Goal: Task Accomplishment & Management: Manage account settings

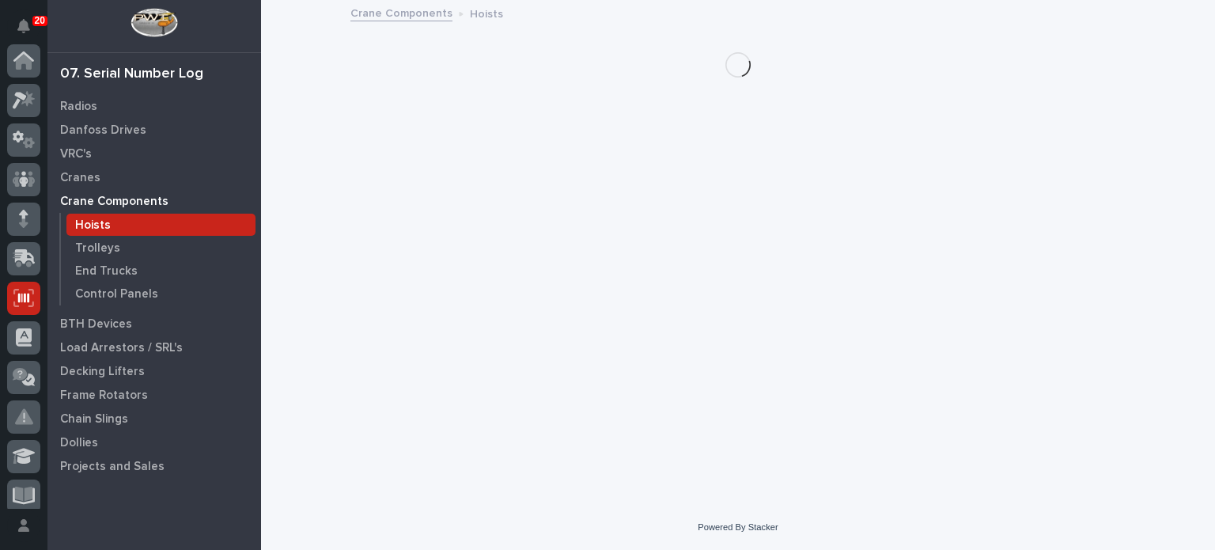
scroll to position [237, 0]
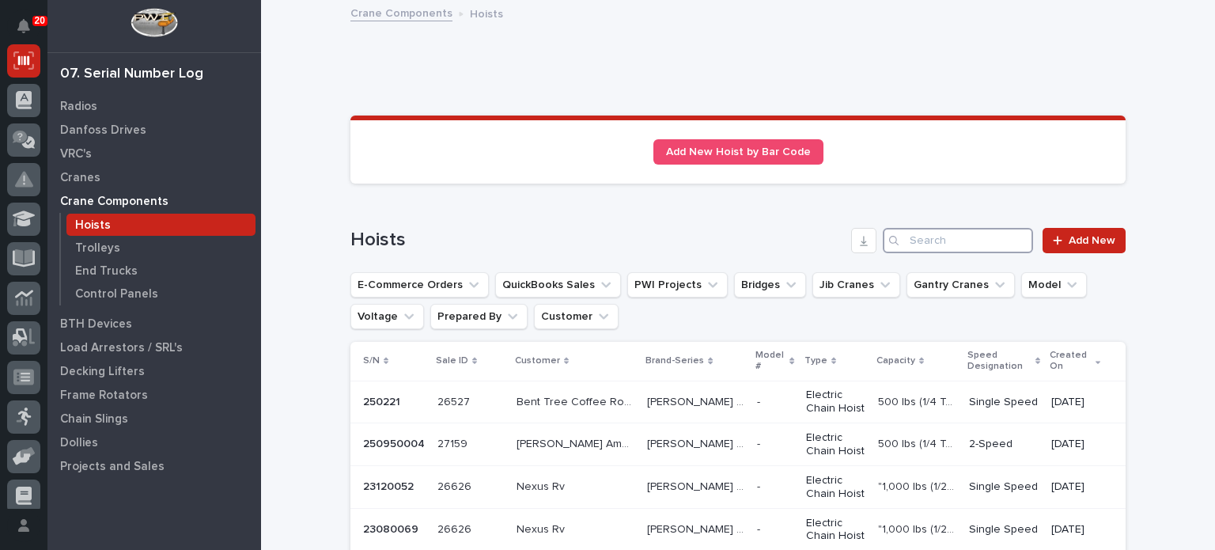
click at [904, 244] on input "Search" at bounding box center [958, 240] width 150 height 25
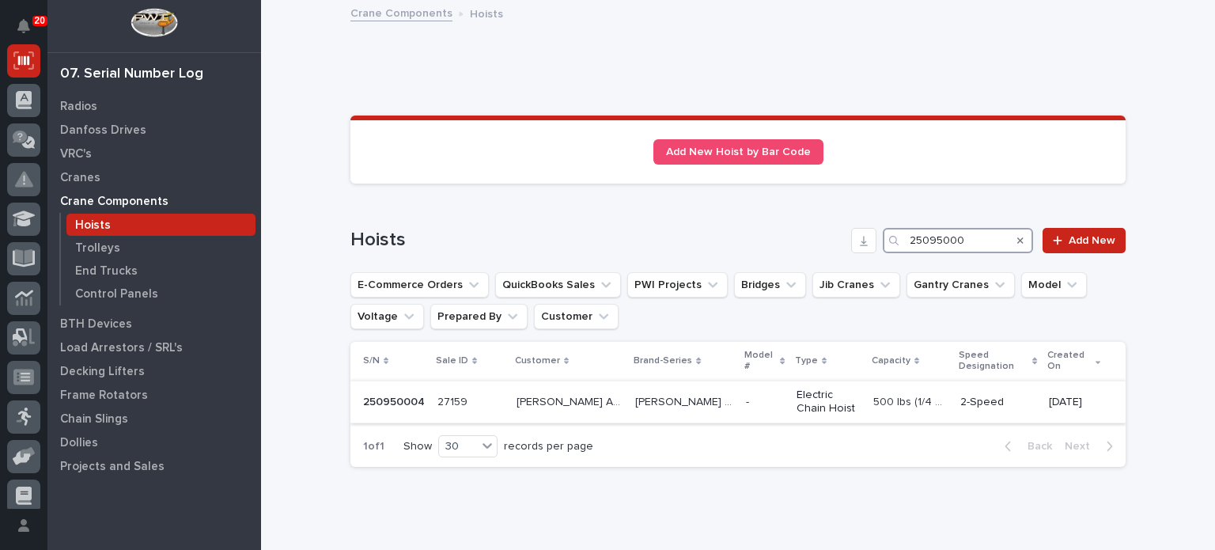
type input "25095000"
click at [644, 392] on p "[PERSON_NAME] SBH" at bounding box center [685, 400] width 100 height 17
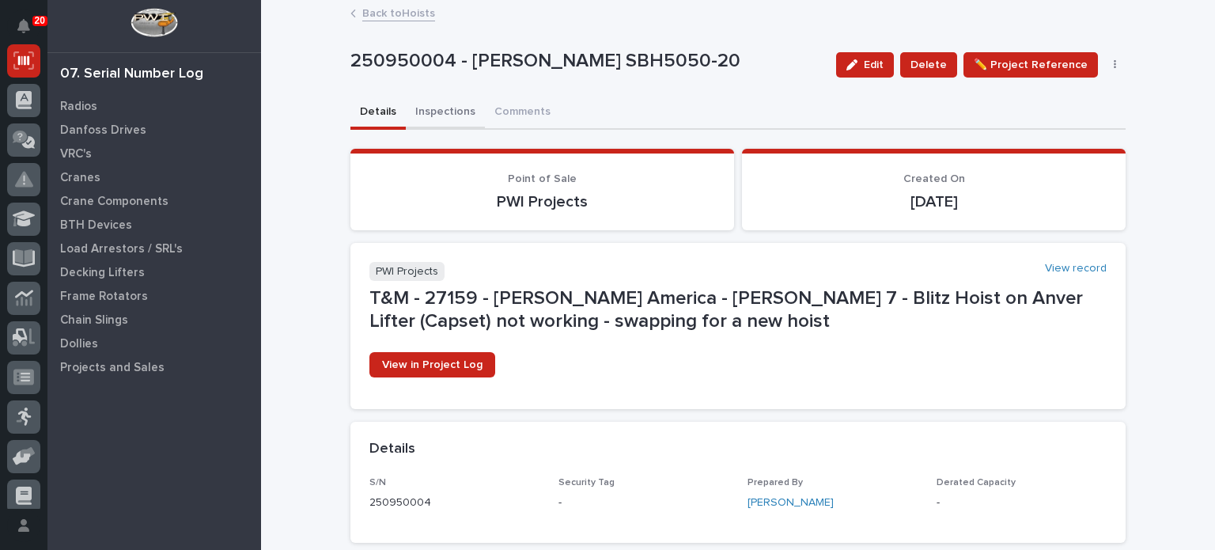
click at [437, 113] on button "Inspections" at bounding box center [445, 112] width 79 height 33
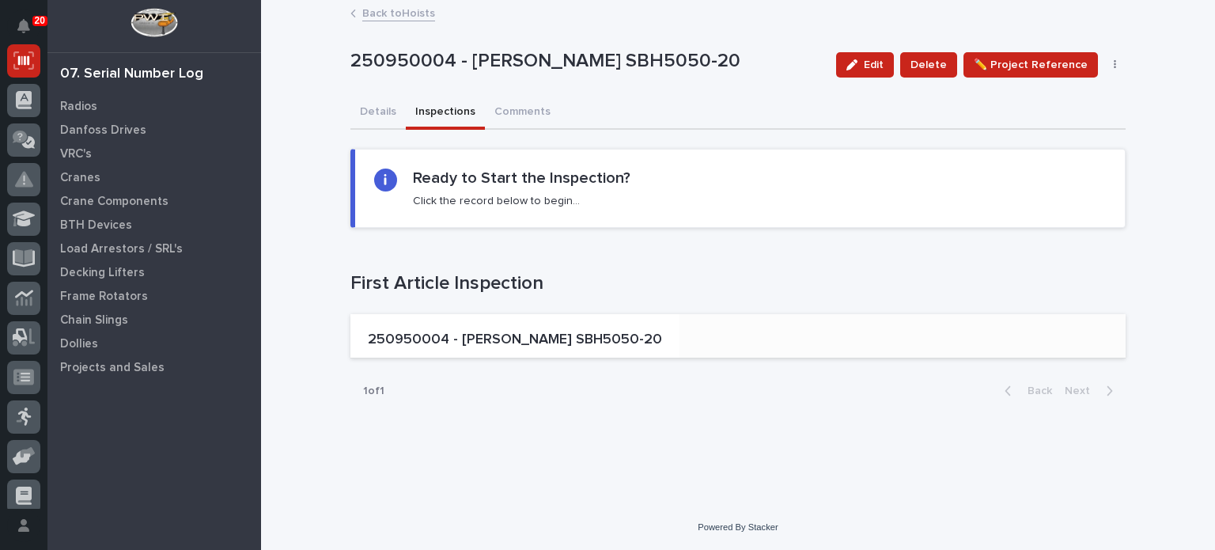
click at [545, 317] on div "250950004 - [PERSON_NAME] SBH5050-20" at bounding box center [514, 336] width 329 height 44
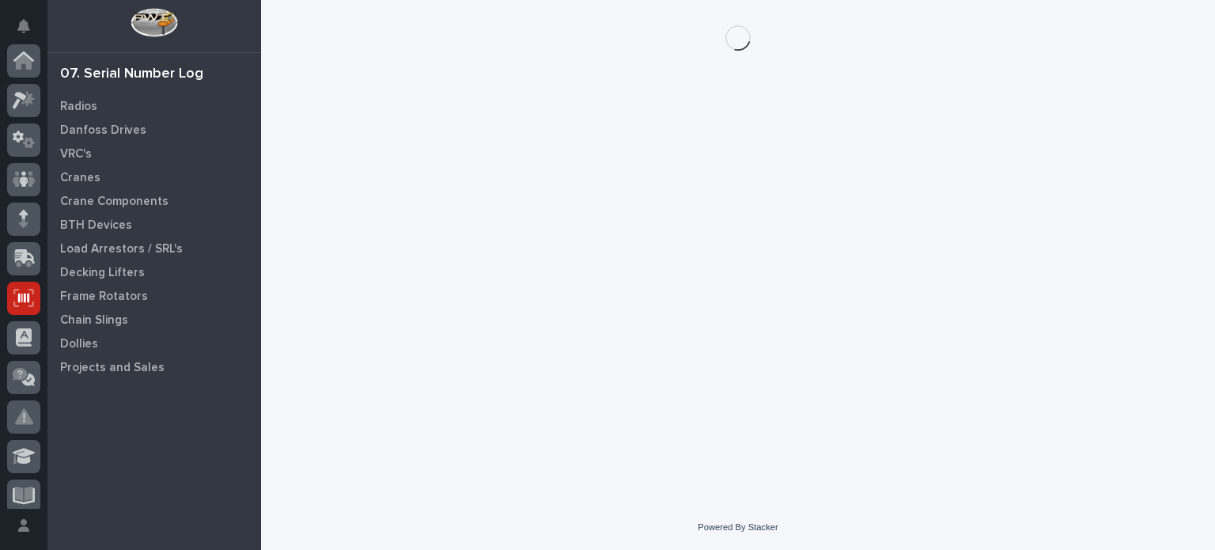
scroll to position [237, 0]
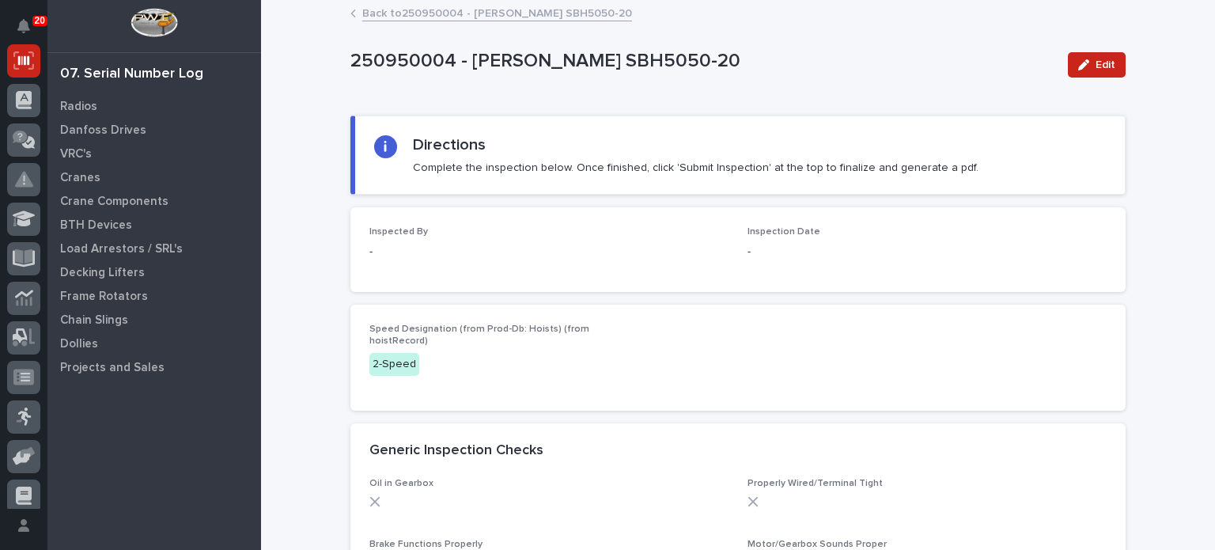
click at [490, 9] on link "Back to 250950004 - [PERSON_NAME] SBH5050-20" at bounding box center [497, 12] width 270 height 18
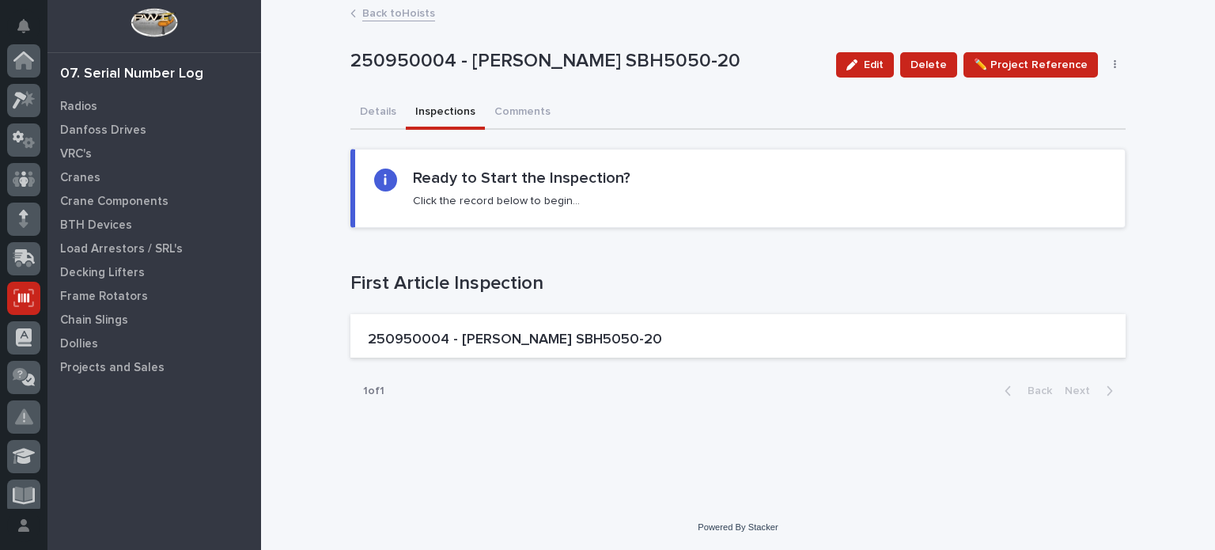
scroll to position [237, 0]
click at [376, 112] on button "Details" at bounding box center [377, 112] width 55 height 33
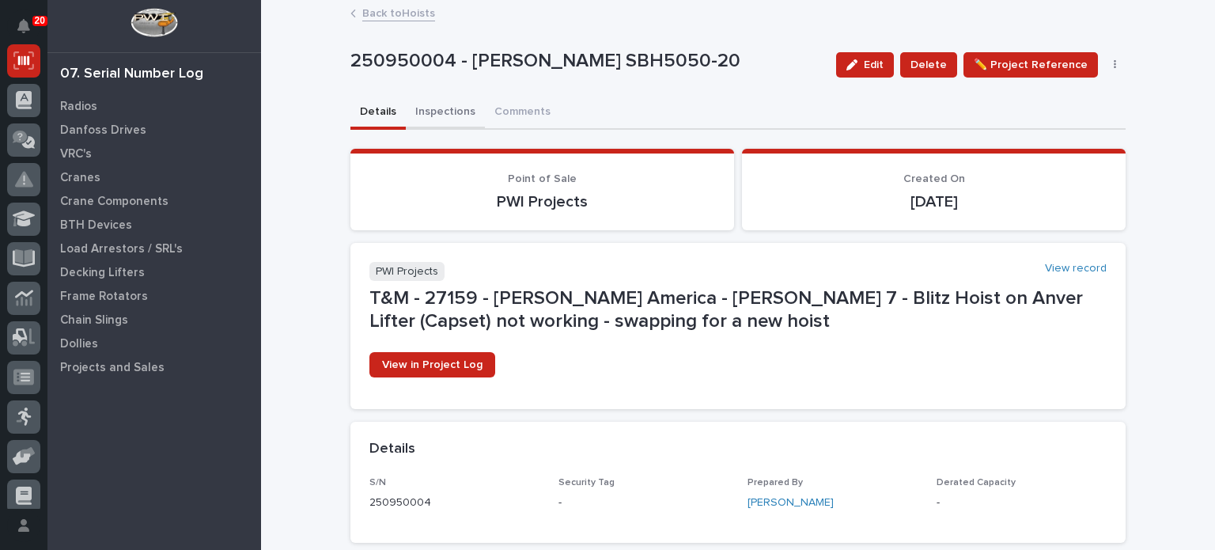
click at [414, 114] on button "Inspections" at bounding box center [445, 112] width 79 height 33
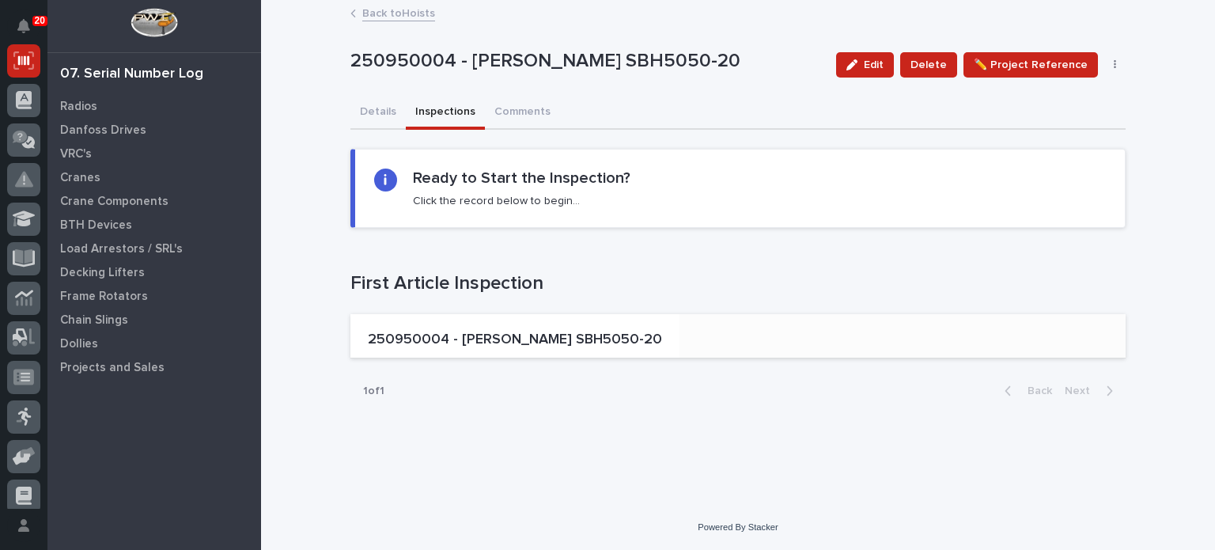
click at [456, 314] on div "250950004 - [PERSON_NAME] SBH5050-20" at bounding box center [514, 336] width 329 height 44
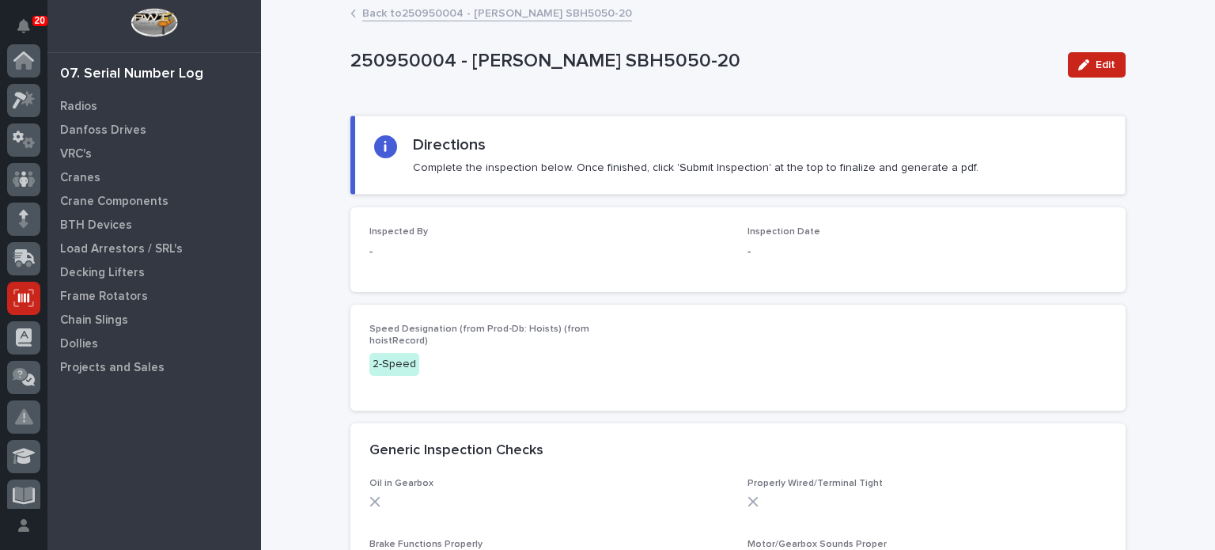
scroll to position [237, 0]
click at [1098, 71] on span "Edit" at bounding box center [1105, 65] width 20 height 14
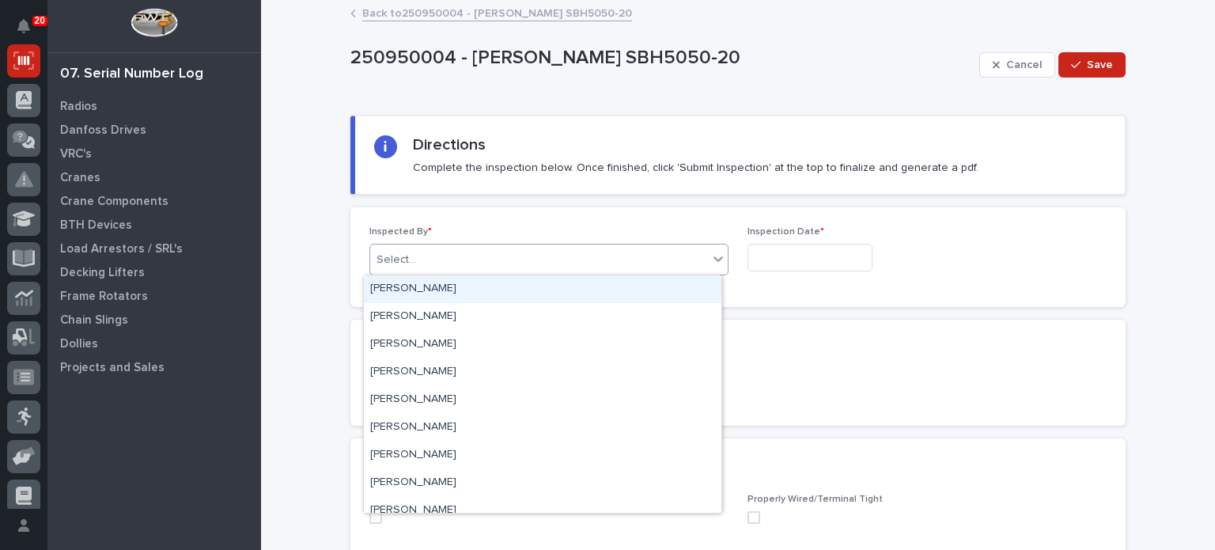
click at [643, 244] on div "Select..." at bounding box center [548, 260] width 359 height 32
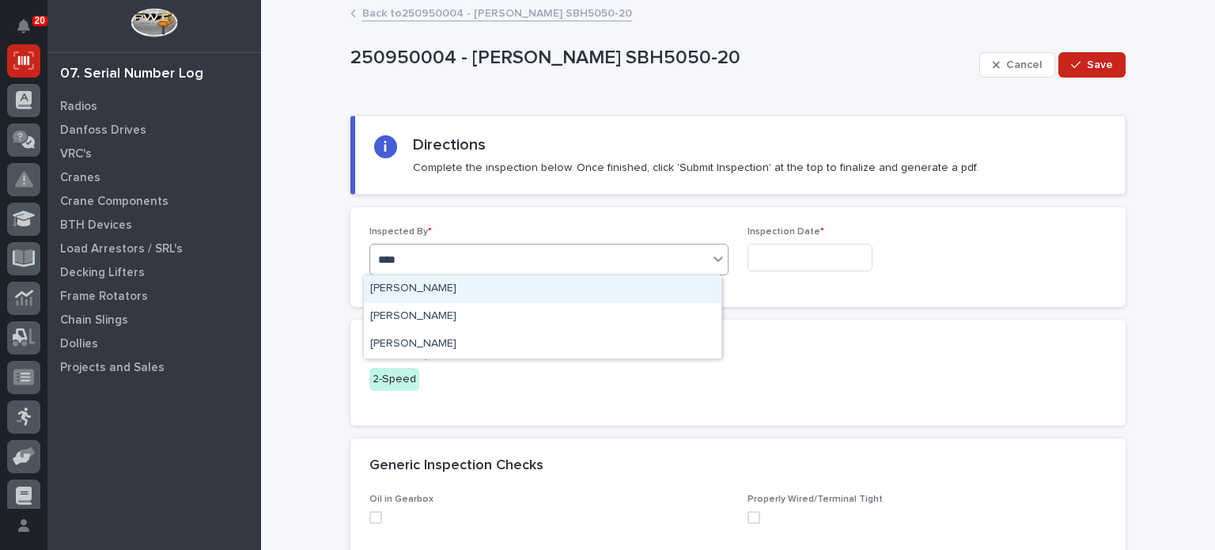
type input "*****"
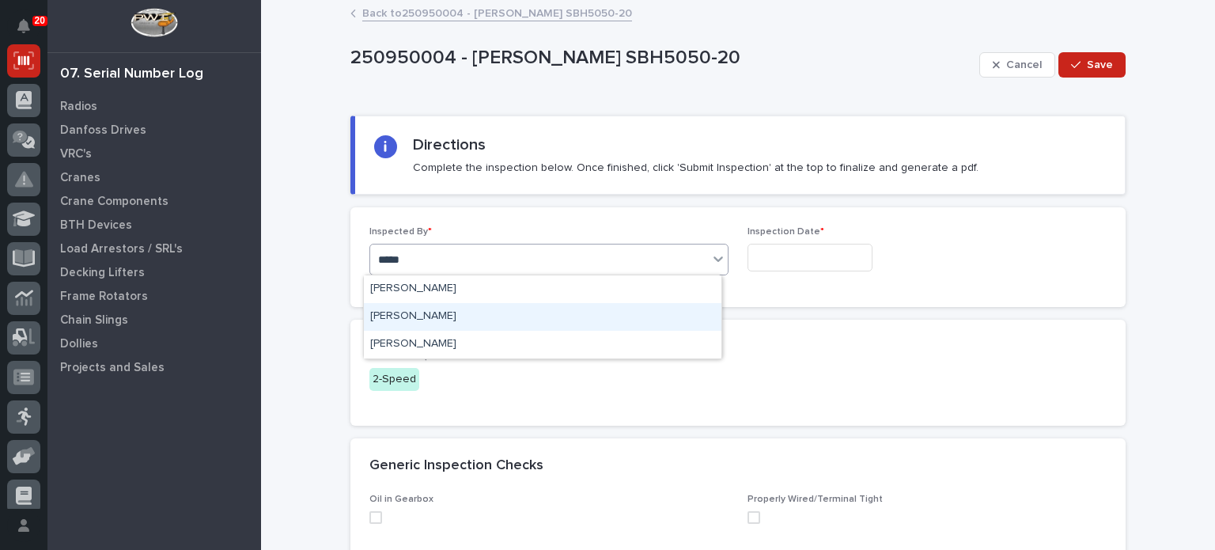
click at [597, 311] on div "[PERSON_NAME]" at bounding box center [542, 317] width 357 height 28
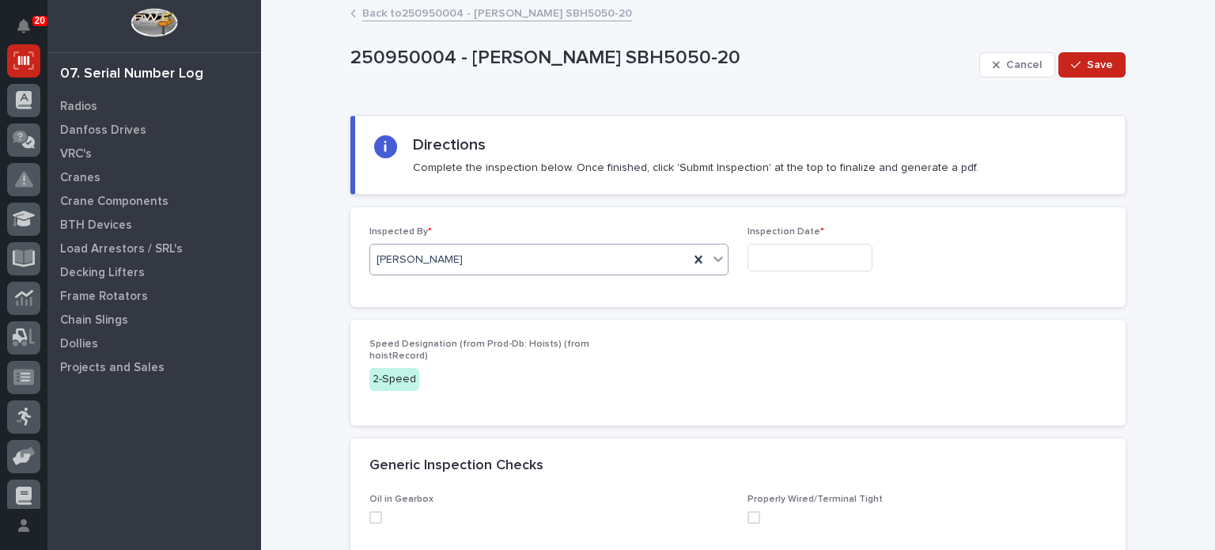
click at [761, 255] on input "text" at bounding box center [809, 258] width 125 height 28
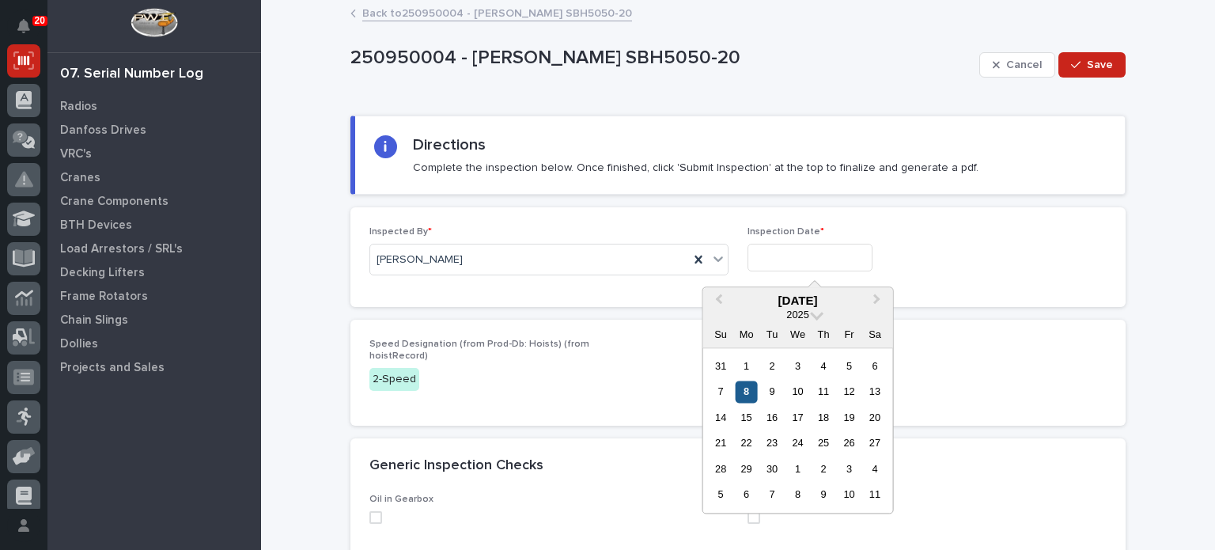
click at [750, 391] on div "8" at bounding box center [745, 391] width 21 height 21
type input "**********"
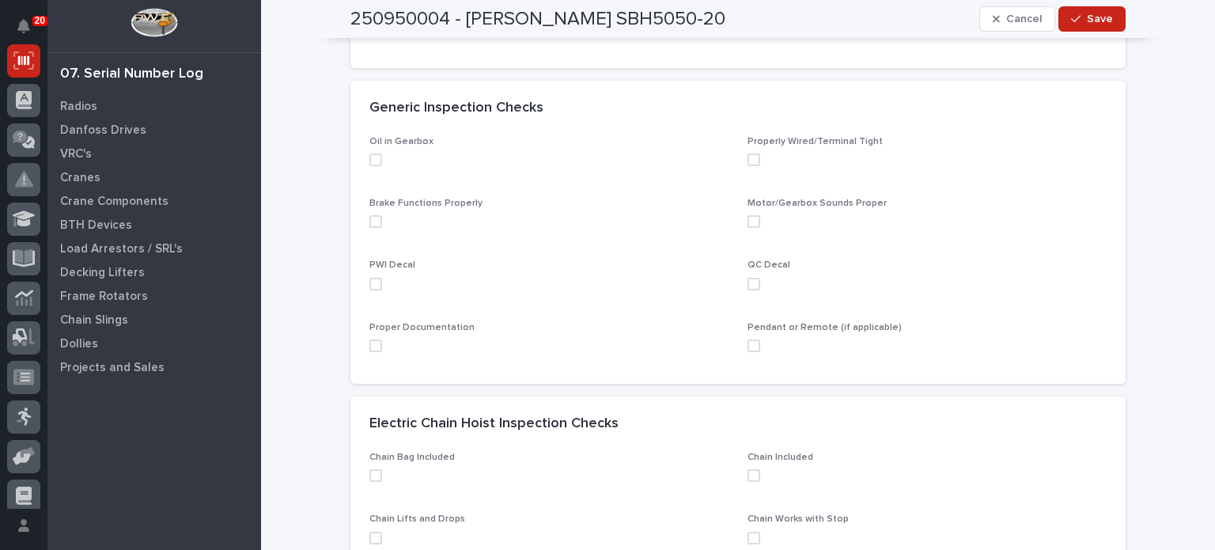
scroll to position [361, 0]
click at [370, 157] on span at bounding box center [375, 156] width 13 height 13
click at [371, 220] on span at bounding box center [375, 218] width 13 height 13
click at [371, 281] on span at bounding box center [375, 280] width 13 height 13
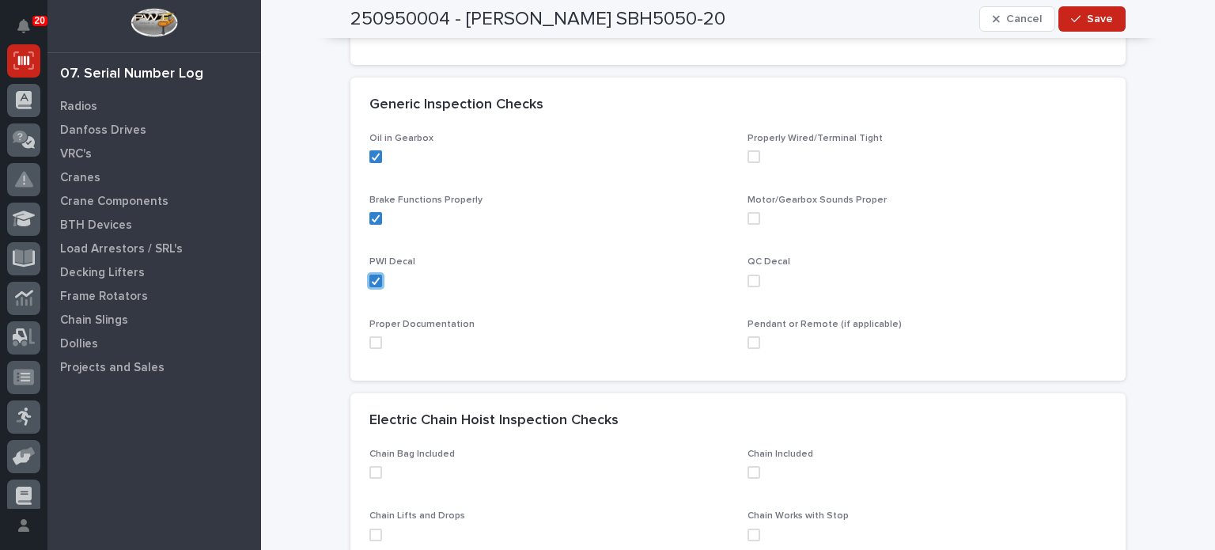
click at [371, 340] on span at bounding box center [375, 342] width 13 height 13
click at [748, 341] on span at bounding box center [753, 342] width 13 height 13
click at [750, 280] on span at bounding box center [753, 280] width 13 height 13
click at [748, 214] on span at bounding box center [753, 218] width 13 height 13
click at [751, 157] on span at bounding box center [753, 156] width 13 height 13
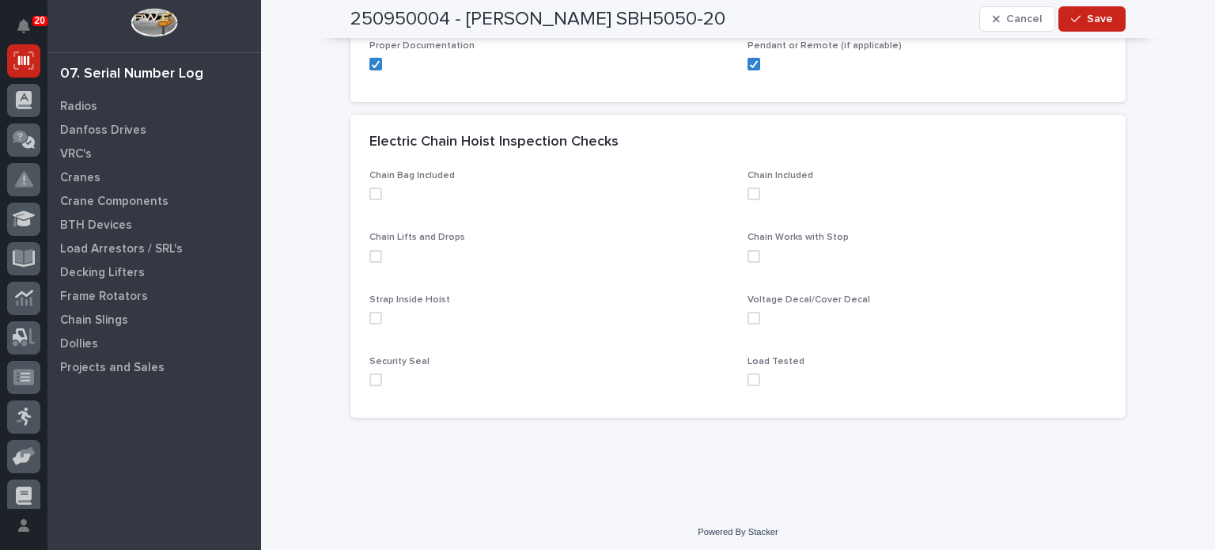
scroll to position [642, 0]
click at [369, 188] on span at bounding box center [375, 190] width 13 height 13
click at [372, 253] on span at bounding box center [375, 253] width 13 height 13
click at [370, 316] on span at bounding box center [375, 314] width 13 height 13
click at [371, 378] on span at bounding box center [375, 376] width 13 height 13
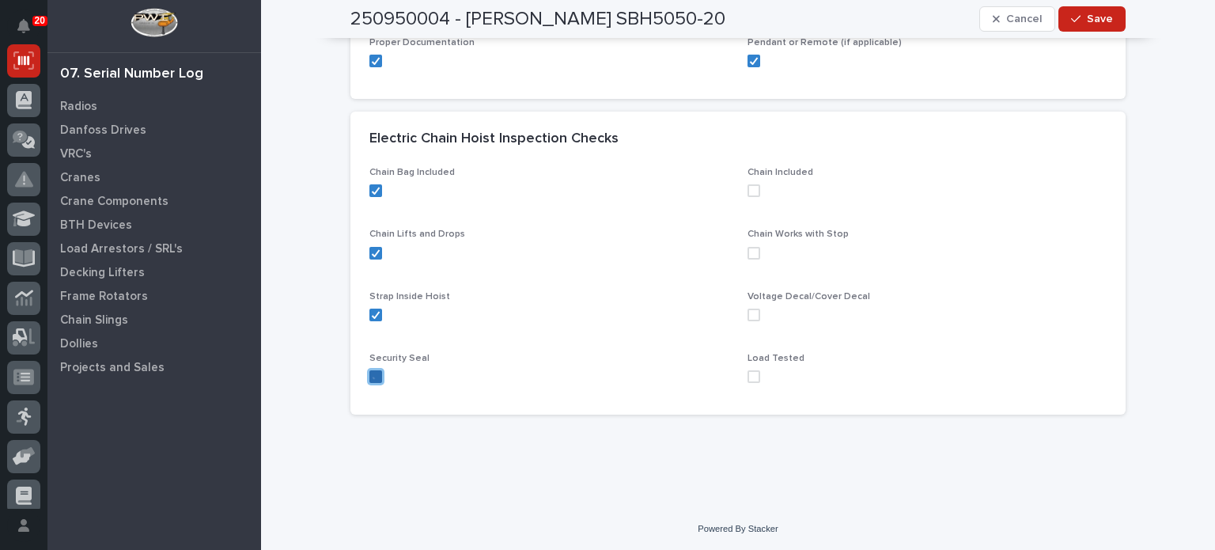
click at [372, 378] on icon at bounding box center [376, 376] width 8 height 6
click at [751, 377] on span at bounding box center [753, 376] width 13 height 13
click at [747, 309] on span at bounding box center [753, 314] width 13 height 13
click at [751, 249] on span at bounding box center [753, 253] width 13 height 13
click at [747, 186] on span at bounding box center [753, 190] width 13 height 13
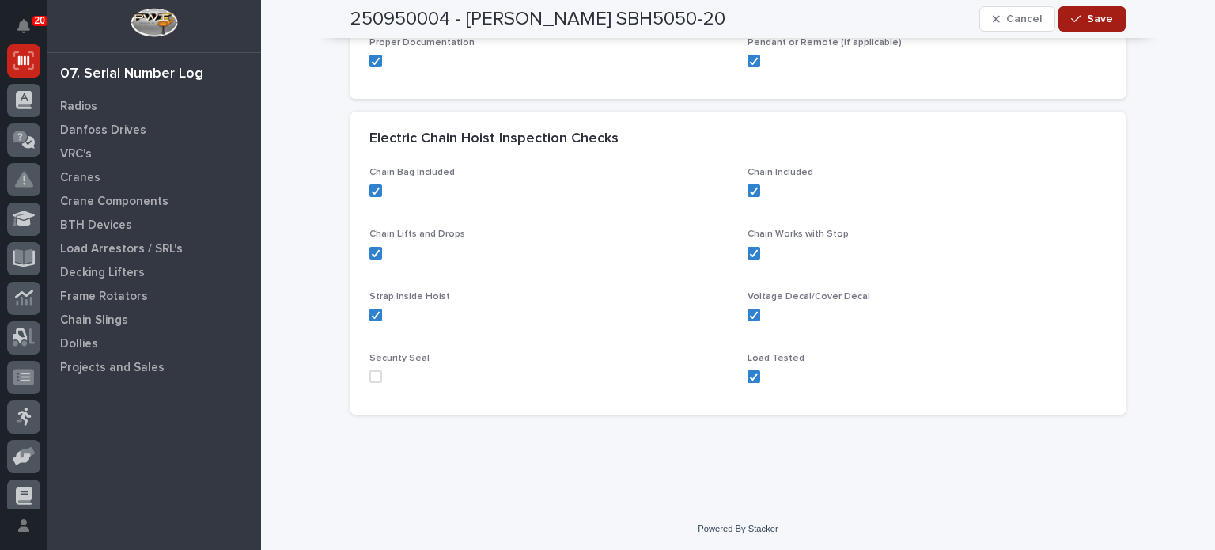
click at [1088, 25] on span "Save" at bounding box center [1100, 19] width 26 height 14
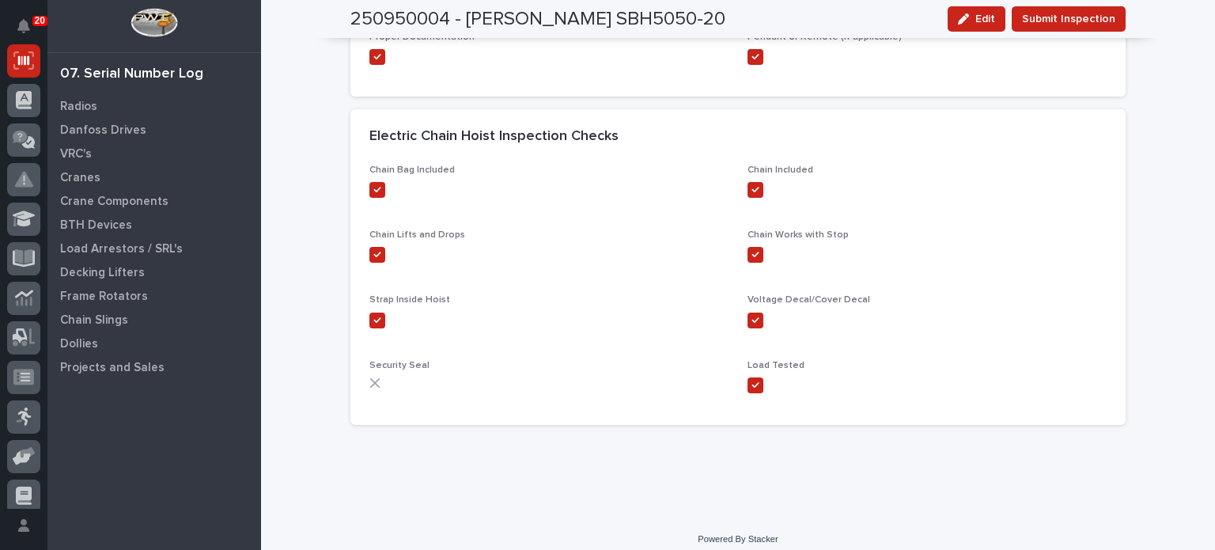
click at [1088, 25] on span "Submit Inspection" at bounding box center [1068, 18] width 93 height 19
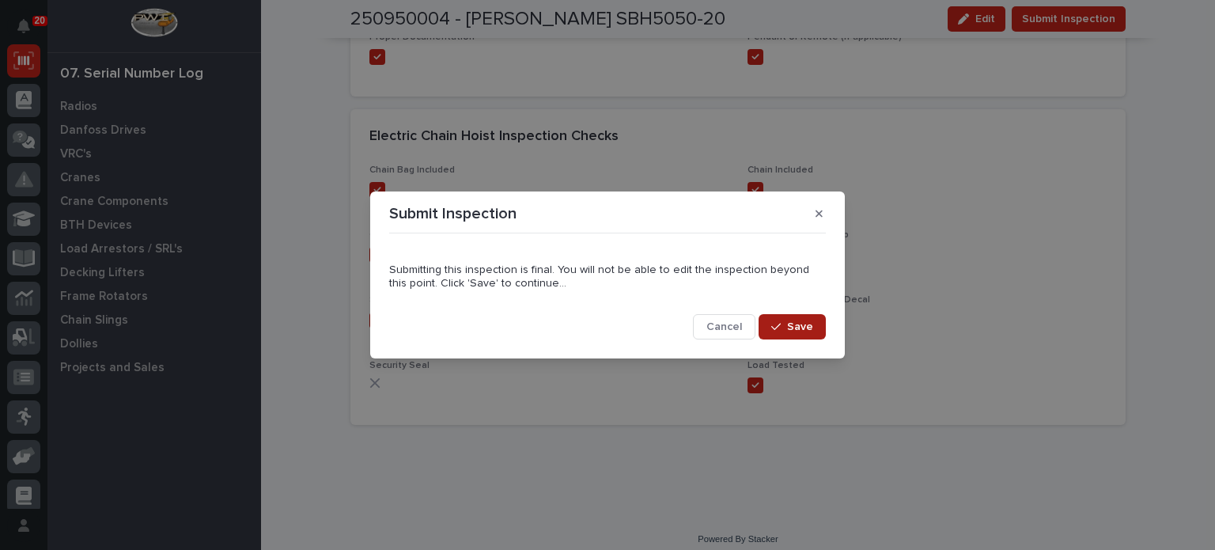
click at [817, 318] on button "Save" at bounding box center [791, 326] width 67 height 25
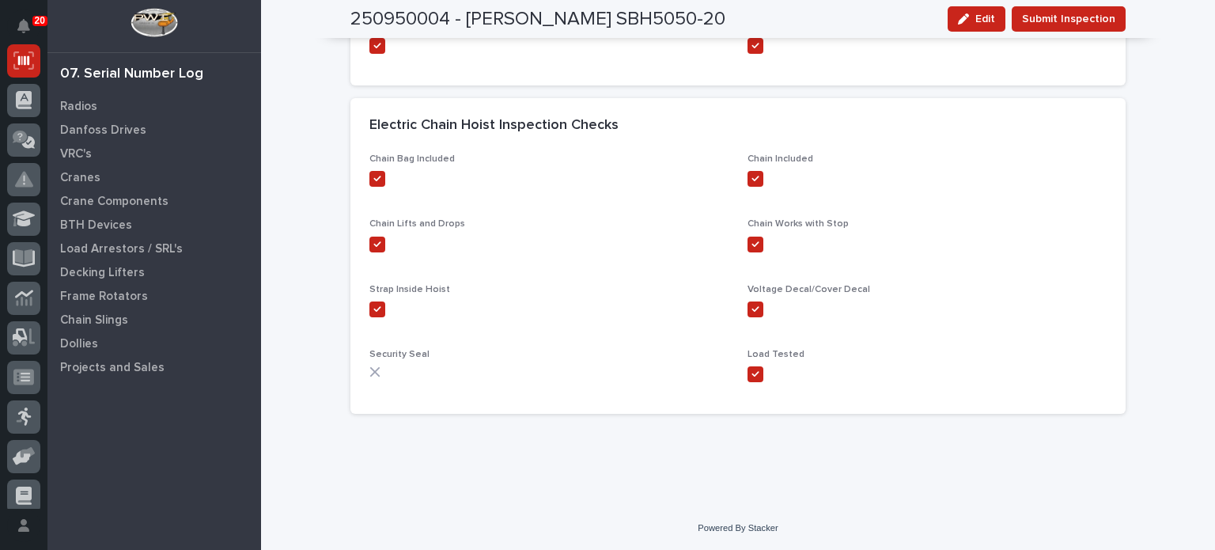
scroll to position [0, 0]
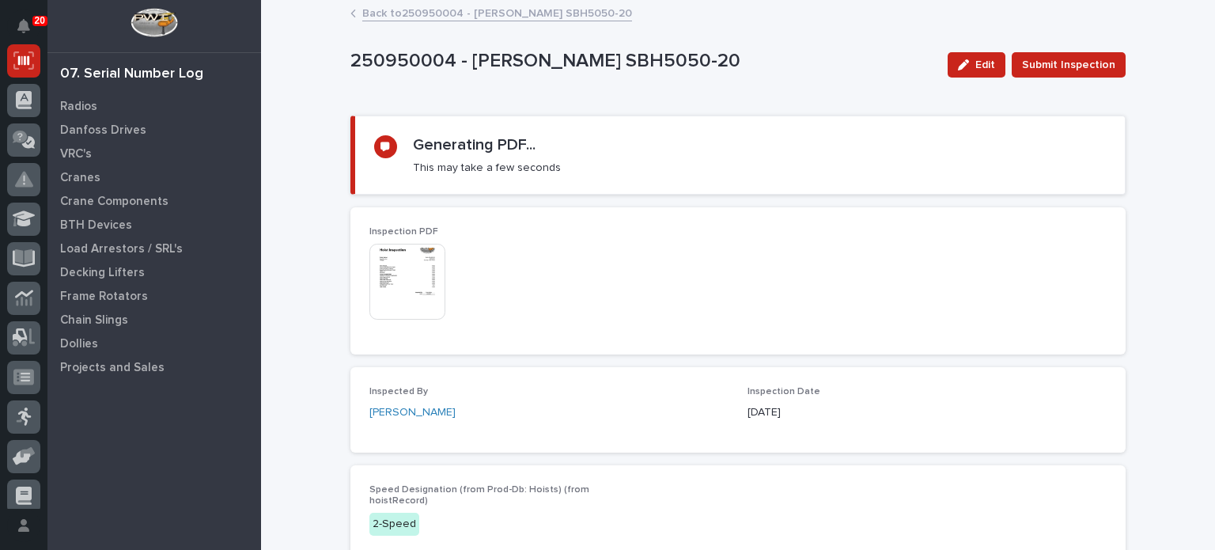
click at [437, 281] on img at bounding box center [407, 282] width 76 height 76
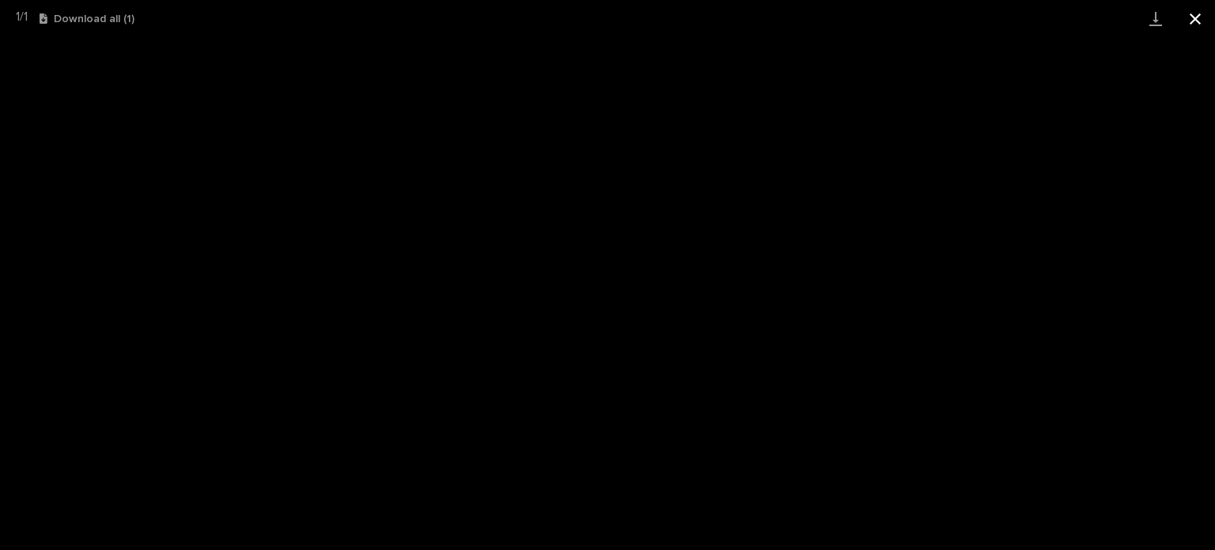
click at [1193, 17] on button "Close gallery" at bounding box center [1195, 18] width 40 height 37
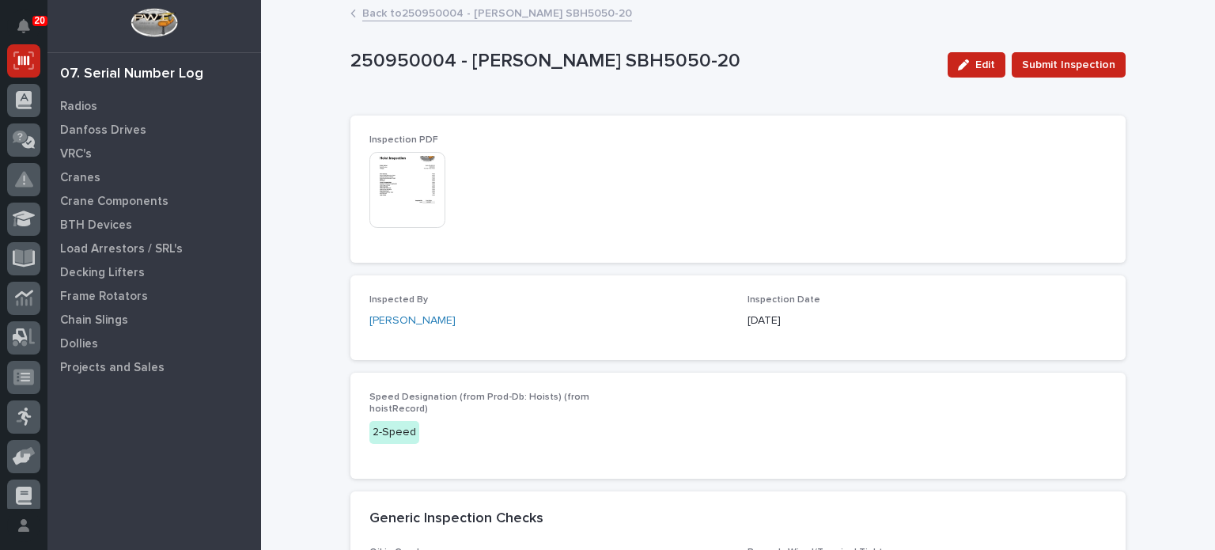
click at [519, 16] on link "Back to 250950004 - [PERSON_NAME] SBH5050-20" at bounding box center [497, 12] width 270 height 18
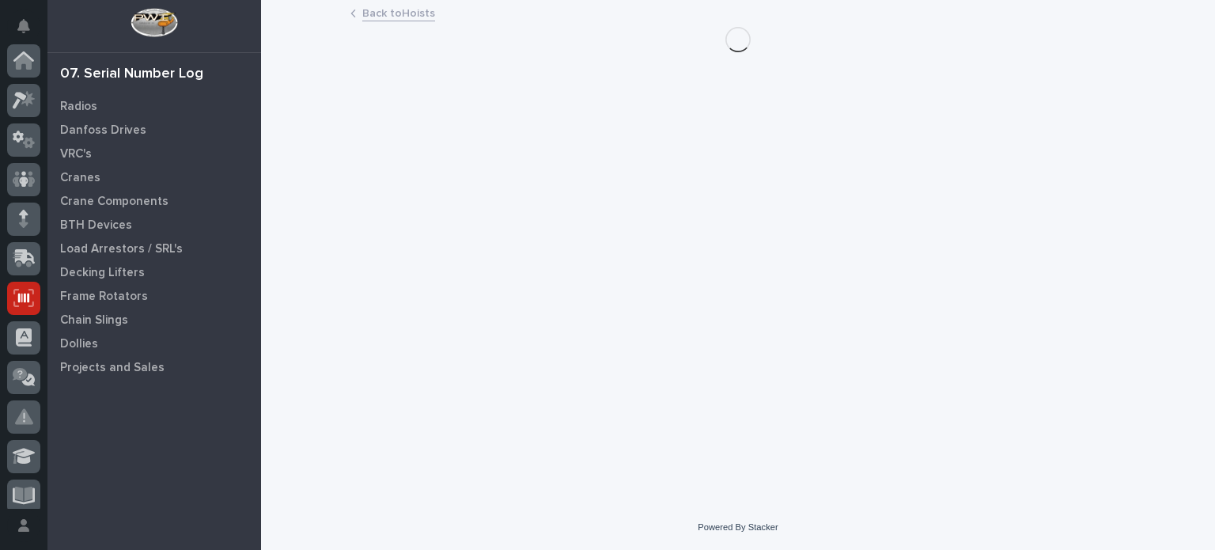
scroll to position [237, 0]
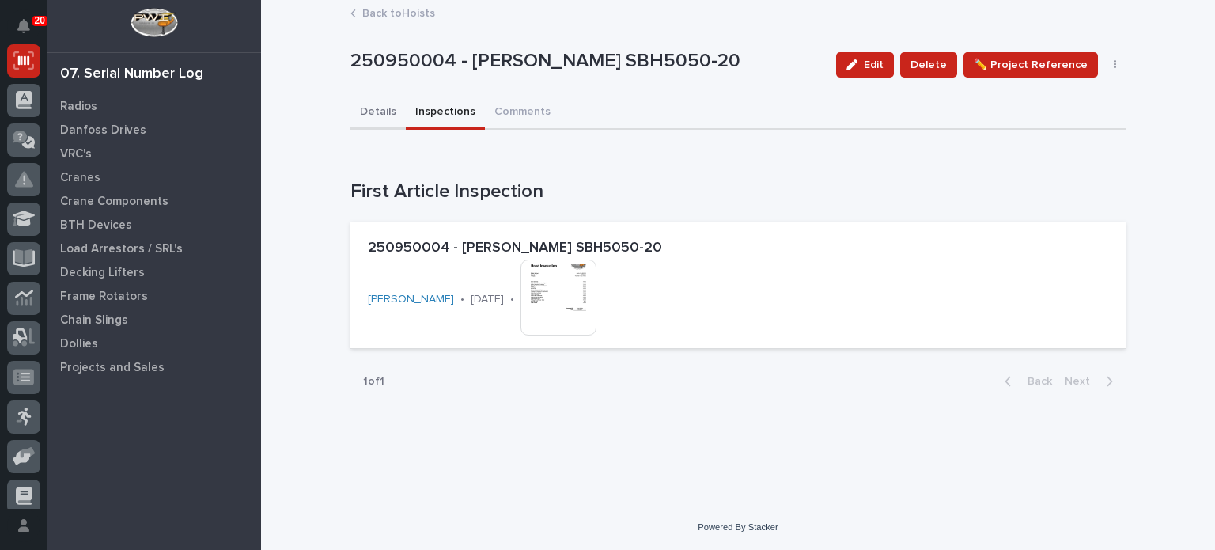
click at [366, 113] on button "Details" at bounding box center [377, 112] width 55 height 33
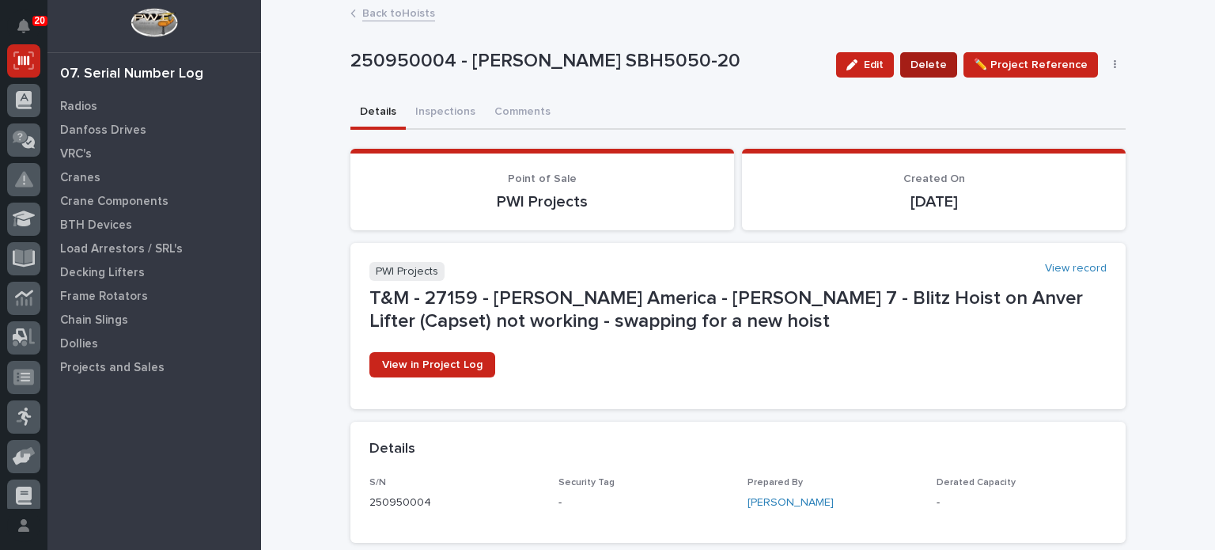
click at [940, 59] on span "Delete" at bounding box center [928, 64] width 36 height 19
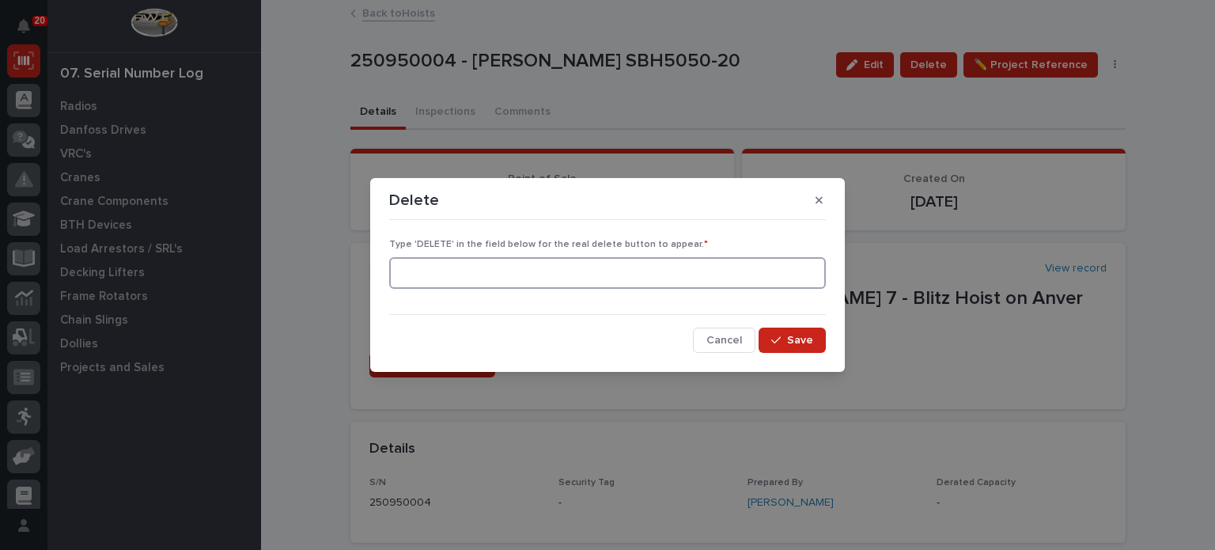
click at [724, 267] on input at bounding box center [607, 273] width 437 height 32
type input "DELETE"
click at [801, 341] on span "Save" at bounding box center [800, 340] width 26 height 14
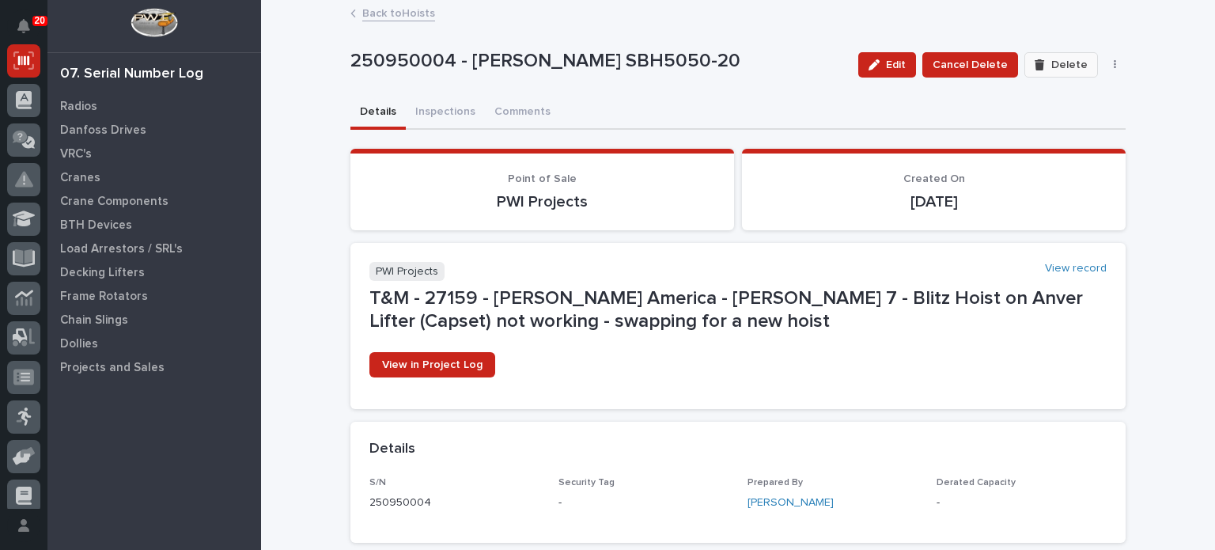
click at [1055, 66] on span "Delete" at bounding box center [1069, 65] width 36 height 14
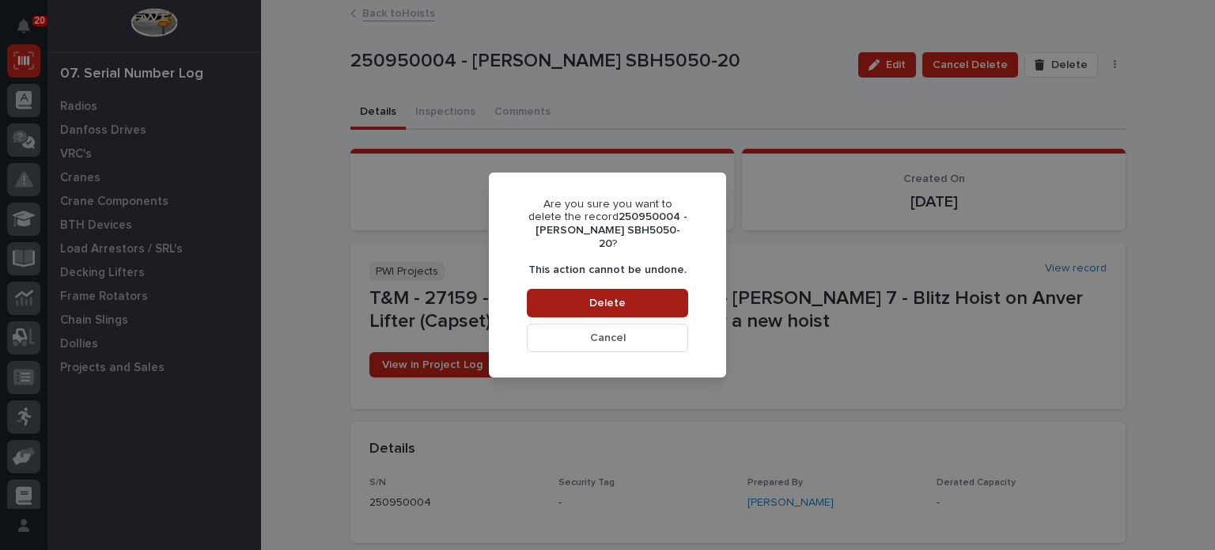
click at [632, 292] on button "Delete" at bounding box center [607, 303] width 161 height 28
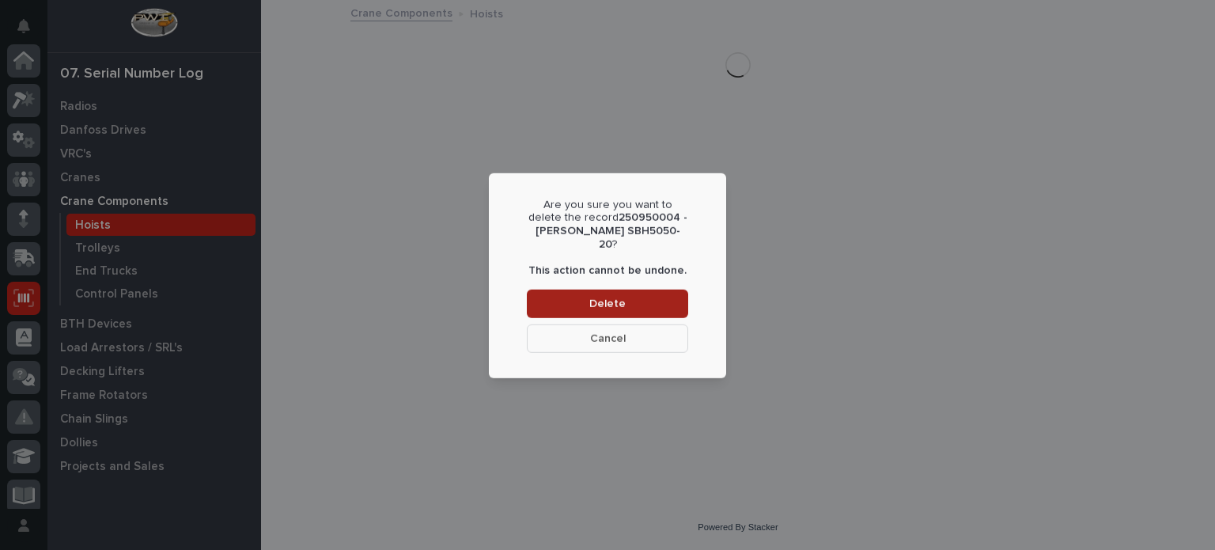
scroll to position [237, 0]
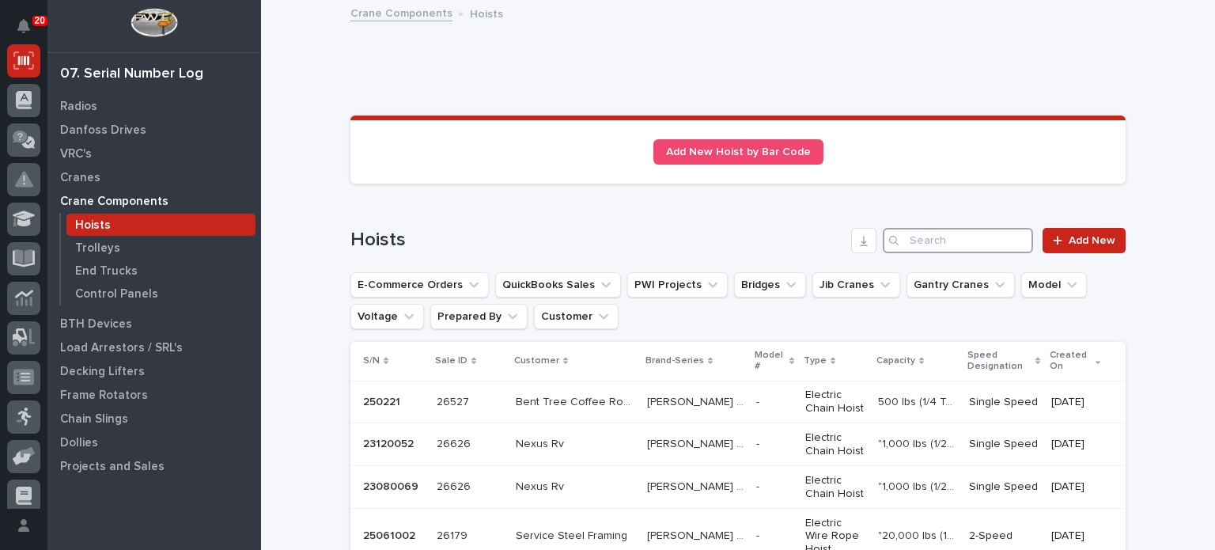
click at [914, 234] on input "Search" at bounding box center [958, 240] width 150 height 25
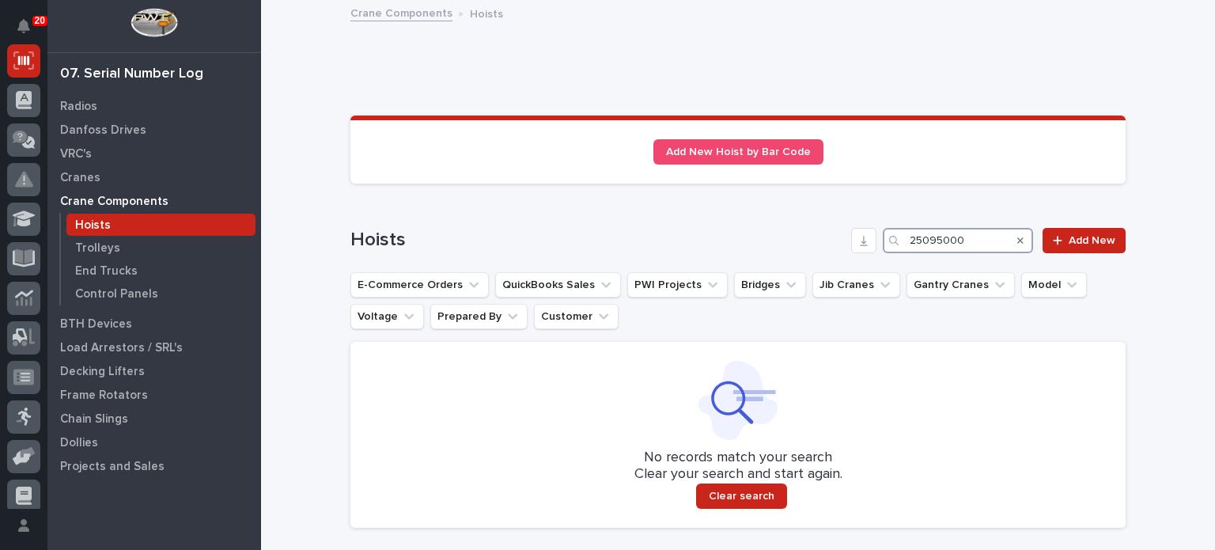
type input "250950004"
